Goal: Information Seeking & Learning: Learn about a topic

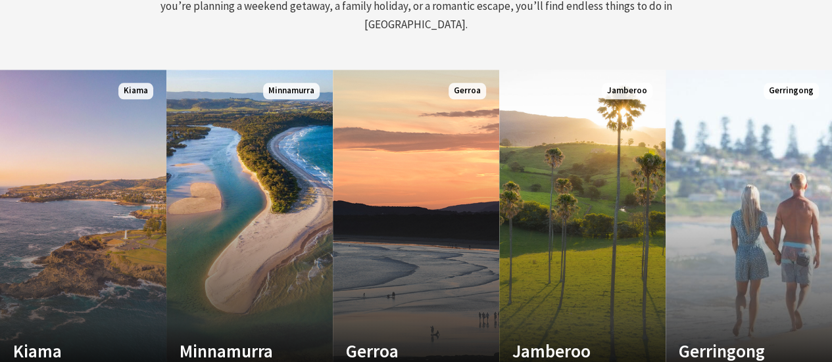
scroll to position [723, 0]
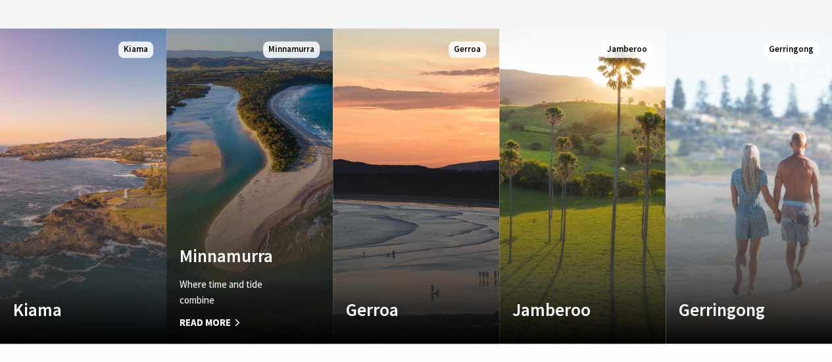
click at [215, 315] on span "Read More" at bounding box center [236, 323] width 115 height 16
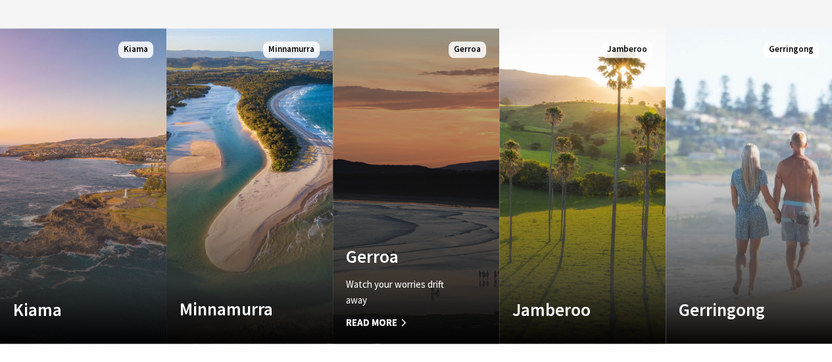
scroll to position [237, 841]
click at [394, 166] on link "Custom Image Used Gerroa Watch your worries drift away Read More Gerroa" at bounding box center [416, 186] width 166 height 316
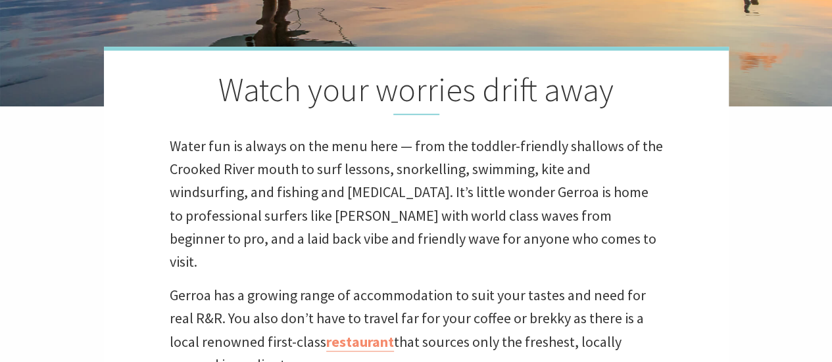
scroll to position [131, 0]
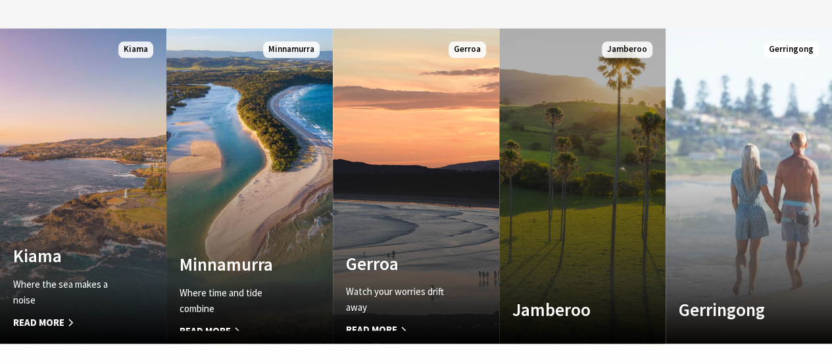
scroll to position [237, 841]
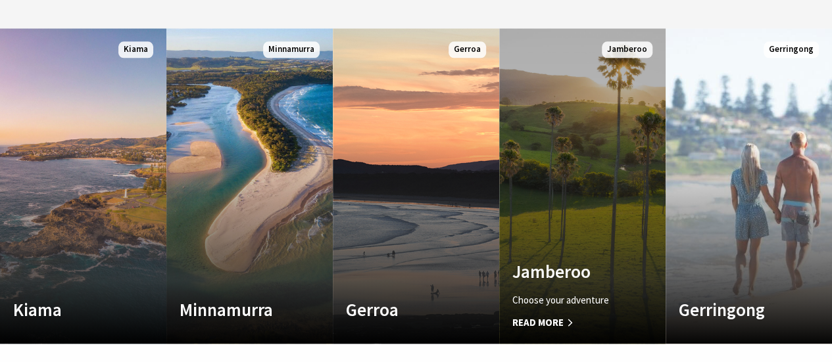
click at [579, 166] on link "Custom Image Used Jamberoo Choose your adventure Read More Jamberoo" at bounding box center [582, 186] width 166 height 316
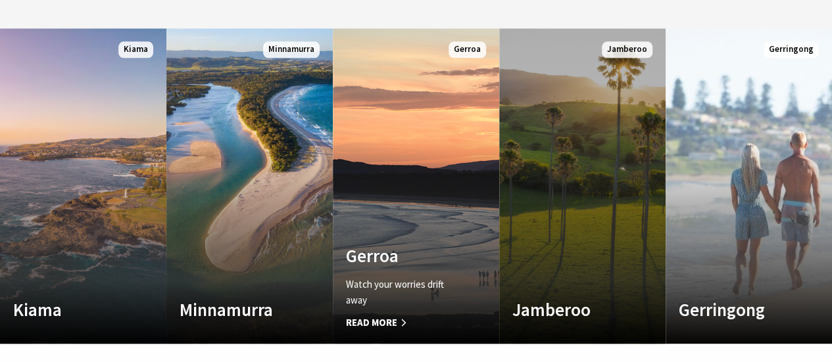
scroll to position [237, 841]
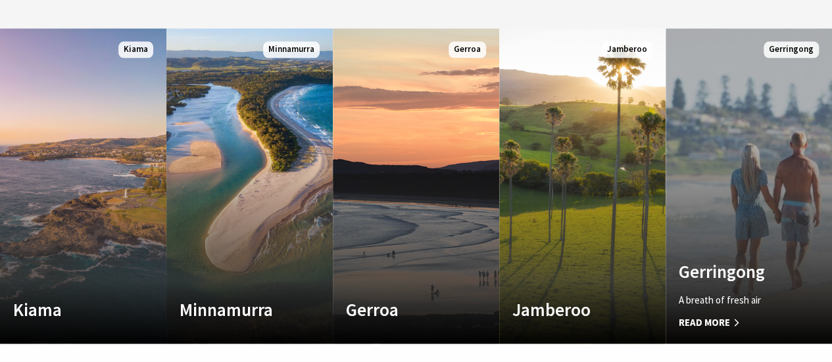
click at [727, 229] on link "Custom Image Used Gerringong A breath of fresh air Read More Gerringong" at bounding box center [748, 186] width 166 height 316
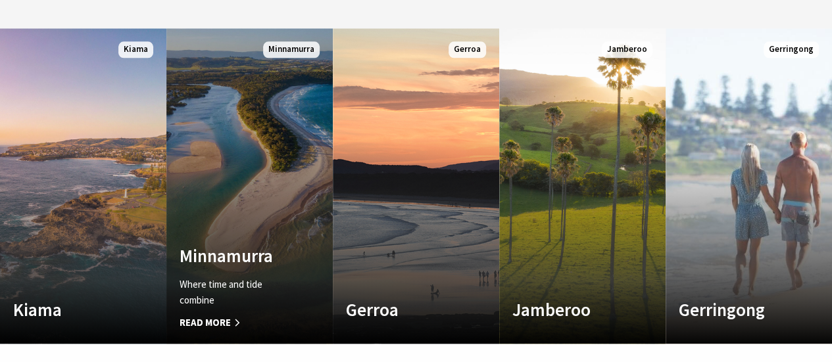
scroll to position [237, 841]
click at [241, 245] on h4 "Minnamurra" at bounding box center [236, 255] width 115 height 21
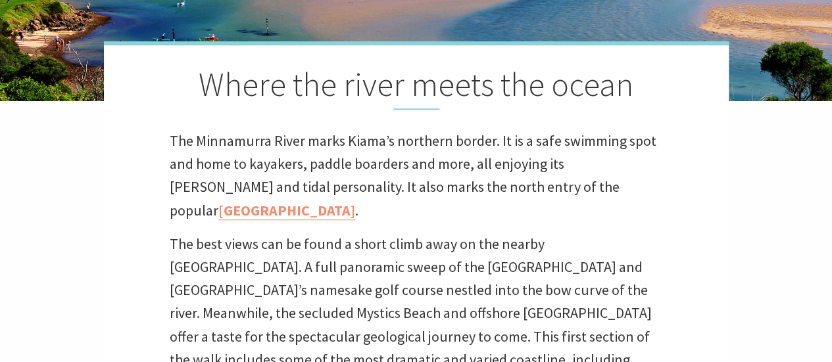
scroll to position [329, 0]
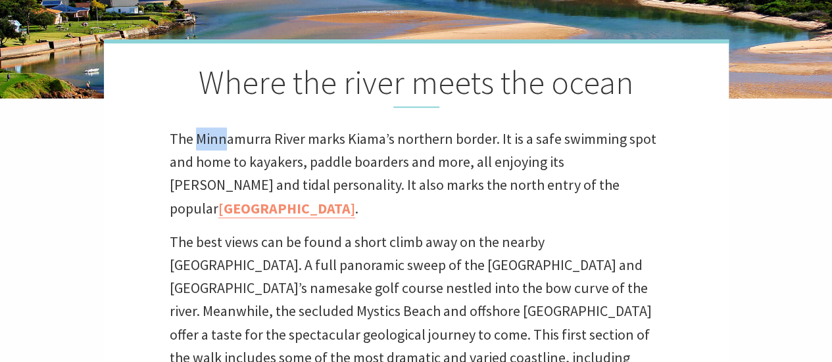
drag, startPoint x: 196, startPoint y: 138, endPoint x: 227, endPoint y: 151, distance: 33.6
click at [229, 145] on p "The Minnamurra River marks Kiama’s northern border. It is a safe swimming spot …" at bounding box center [416, 174] width 493 height 93
click at [224, 164] on p "The Minnamurra River marks Kiama’s northern border. It is a safe swimming spot …" at bounding box center [416, 174] width 493 height 93
drag, startPoint x: 350, startPoint y: 224, endPoint x: 344, endPoint y: 219, distance: 7.9
click at [348, 223] on div "Where the river meets the ocean The Minnamurra River marks Kiama’s northern bor…" at bounding box center [416, 348] width 625 height 619
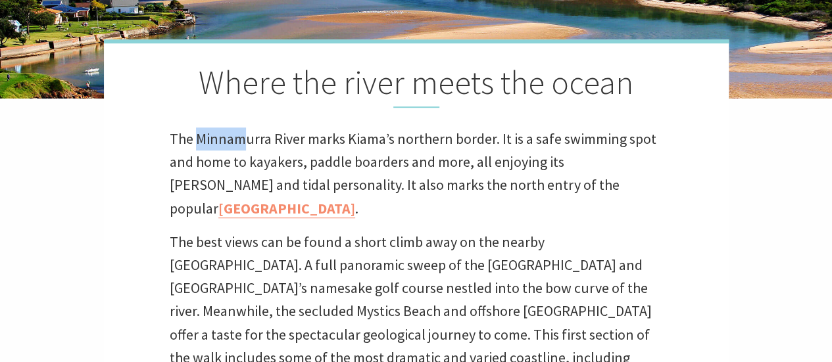
drag, startPoint x: 198, startPoint y: 137, endPoint x: 250, endPoint y: 137, distance: 51.9
click at [244, 137] on p "The Minnamurra River marks Kiama’s northern border. It is a safe swimming spot …" at bounding box center [416, 174] width 493 height 93
drag, startPoint x: 256, startPoint y: 137, endPoint x: 271, endPoint y: 137, distance: 15.1
click at [271, 137] on p "The Minnamurra River marks Kiama’s northern border. It is a safe swimming spot …" at bounding box center [416, 174] width 493 height 93
click at [258, 137] on p "The Minnamurra River marks Kiama’s northern border. It is a safe swimming spot …" at bounding box center [416, 174] width 493 height 93
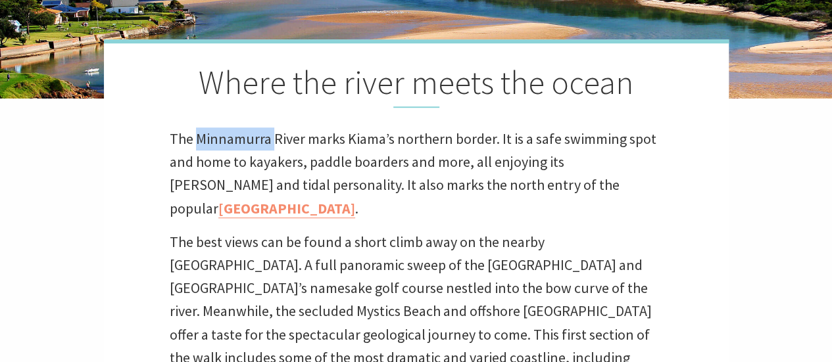
drag, startPoint x: 195, startPoint y: 135, endPoint x: 274, endPoint y: 137, distance: 79.6
click at [274, 137] on p "The Minnamurra River marks Kiama’s northern border. It is a safe swimming spot …" at bounding box center [416, 174] width 493 height 93
copy p "Minnamurra"
